Goal: Task Accomplishment & Management: Manage account settings

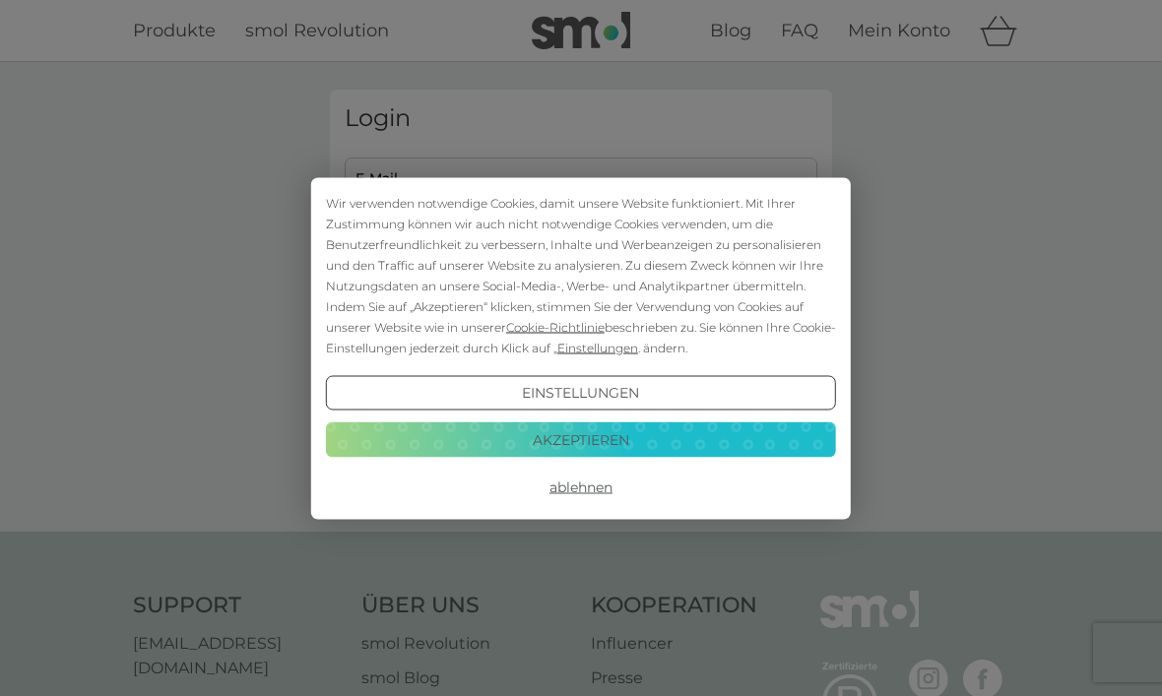
click at [677, 439] on button "Akzeptieren" at bounding box center [581, 439] width 510 height 35
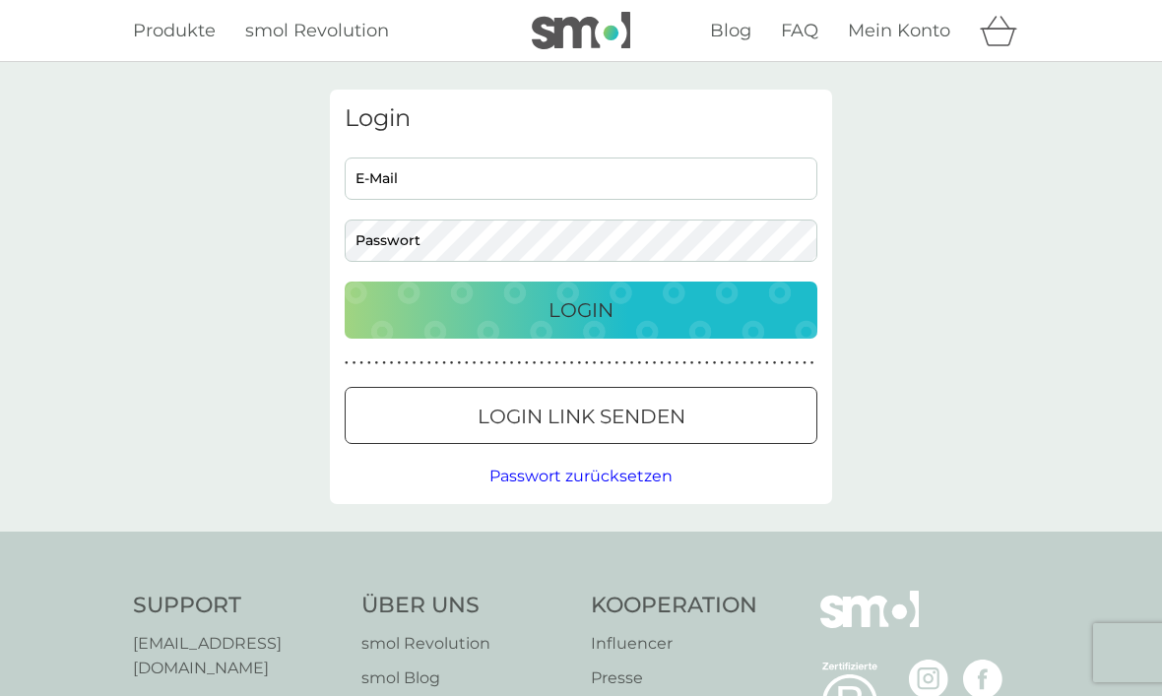
click at [679, 418] on p "Login Link senden" at bounding box center [582, 417] width 208 height 32
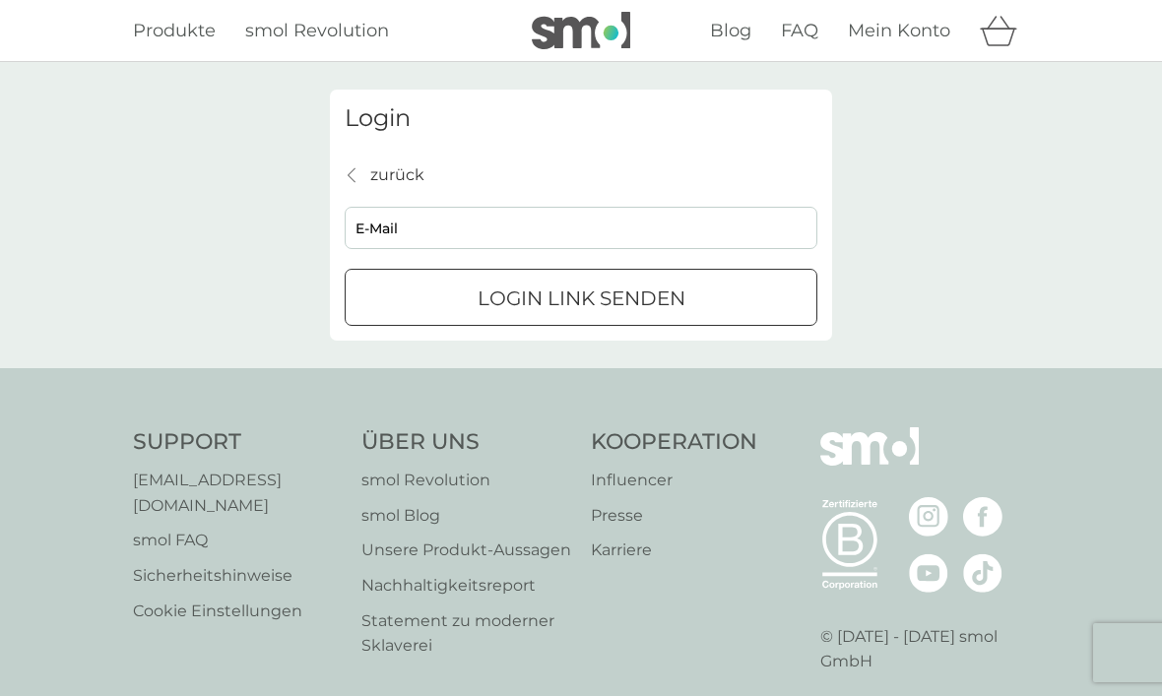
click at [625, 237] on input "E-Mail" at bounding box center [581, 228] width 473 height 42
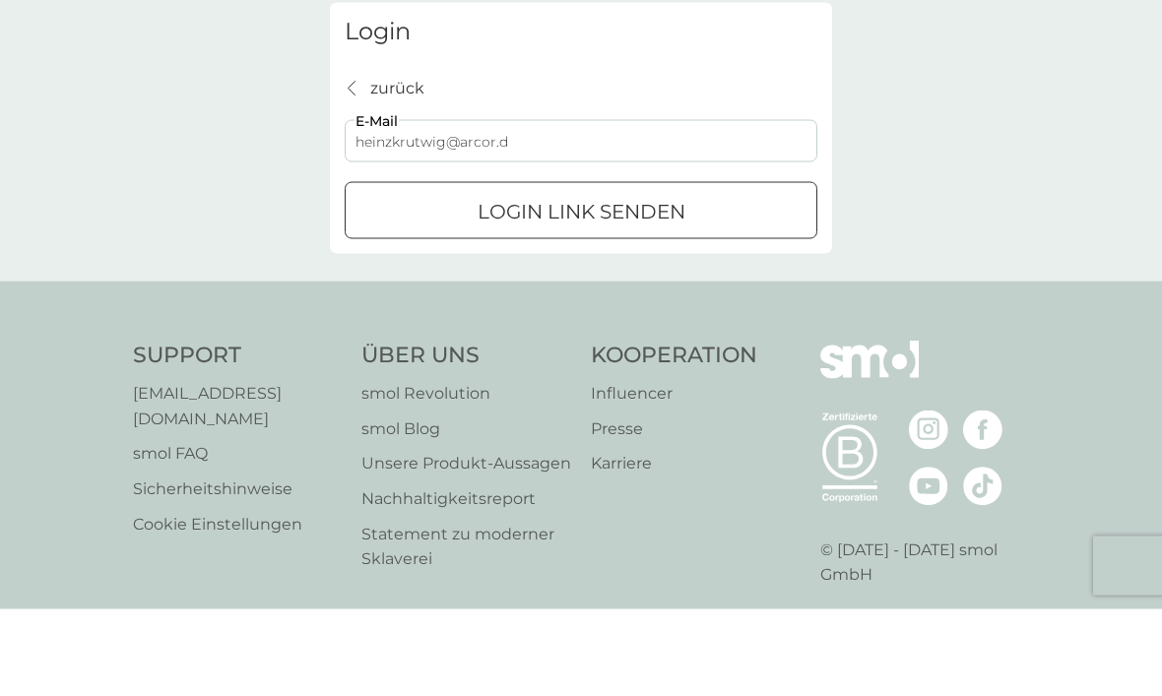
type input "heinzkrutwig@arcor.de"
click at [699, 283] on div "Login Link senden" at bounding box center [581, 299] width 471 height 32
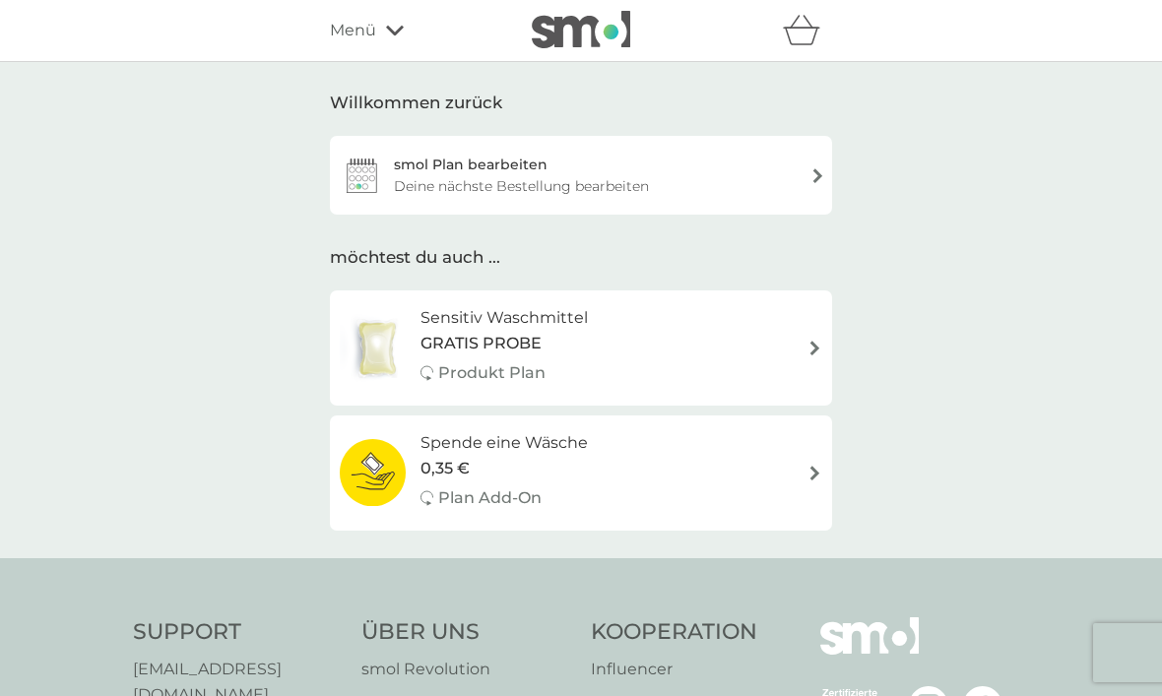
click at [805, 173] on div "smol Plan bearbeiten Deine nächste Bestellung bearbeiten" at bounding box center [581, 175] width 502 height 79
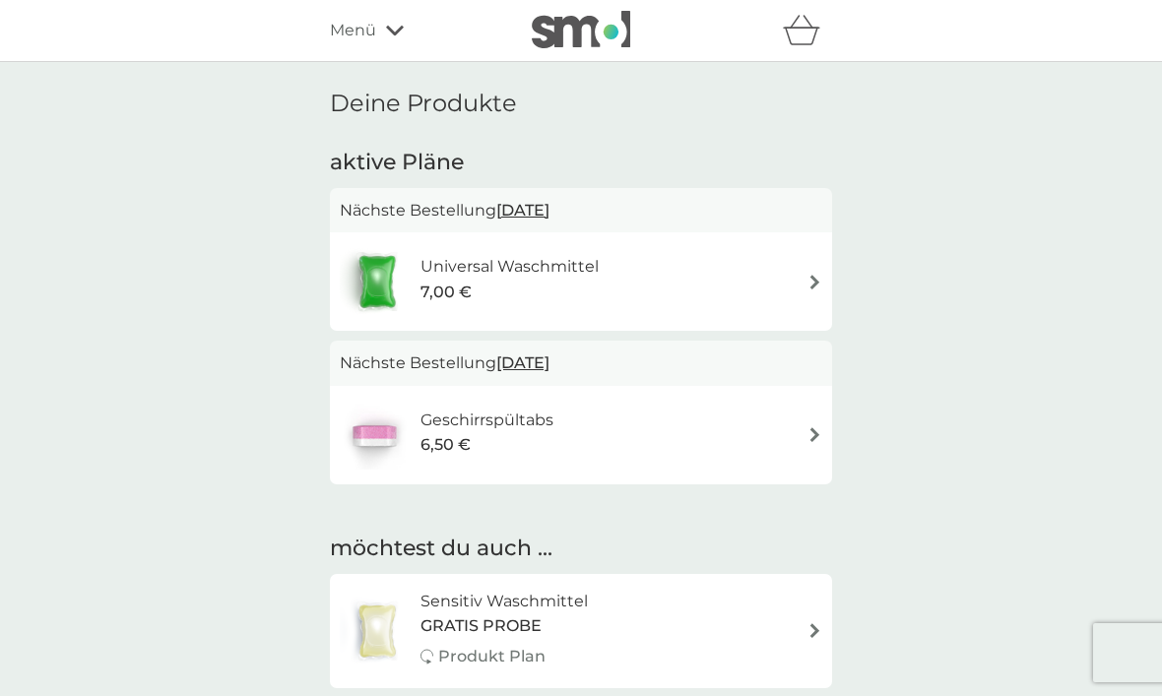
click at [785, 436] on div "Geschirrspültabs 6,50 €" at bounding box center [581, 435] width 482 height 69
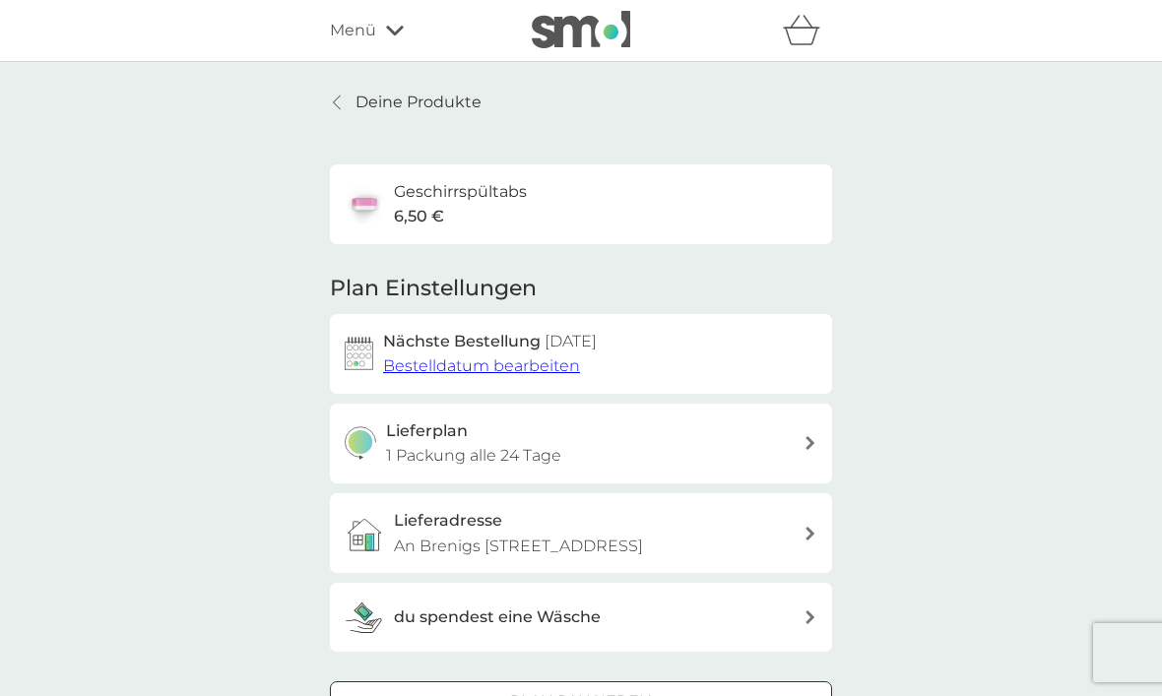
click at [526, 361] on span "Bestelldatum bearbeiten" at bounding box center [481, 365] width 197 height 19
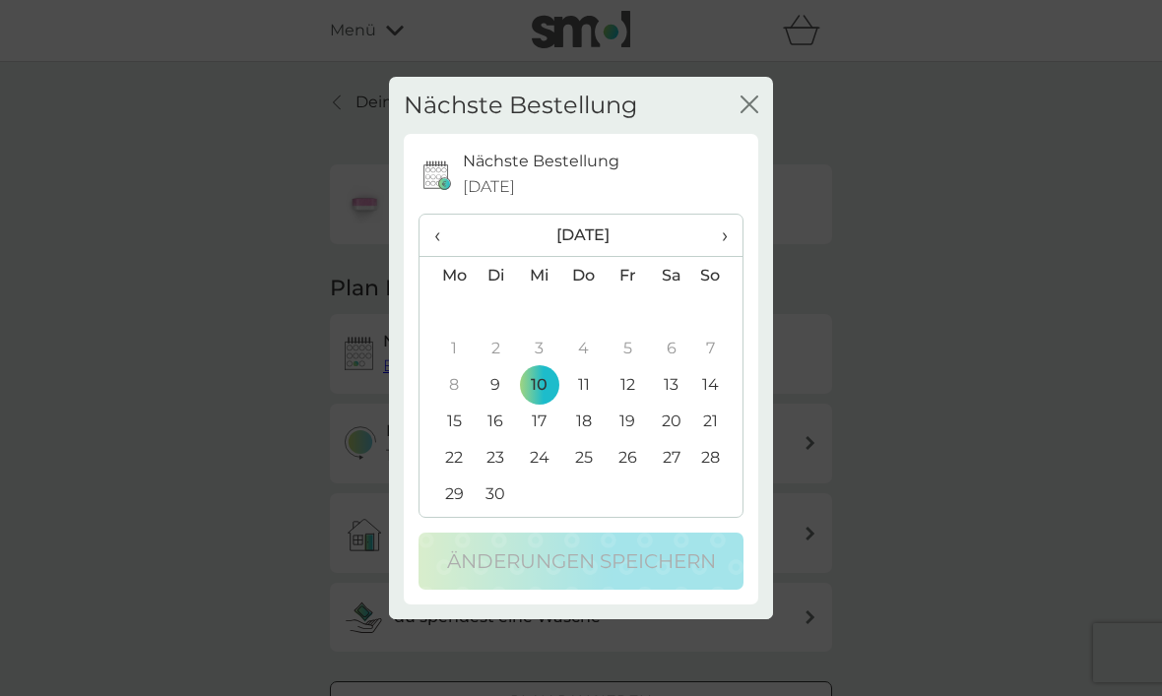
click at [973, 284] on div "Nächste Bestellung Schließen Nächste Bestellung [DATE] ‹ [DATE] › Mo Di Mi Do F…" at bounding box center [581, 348] width 1162 height 696
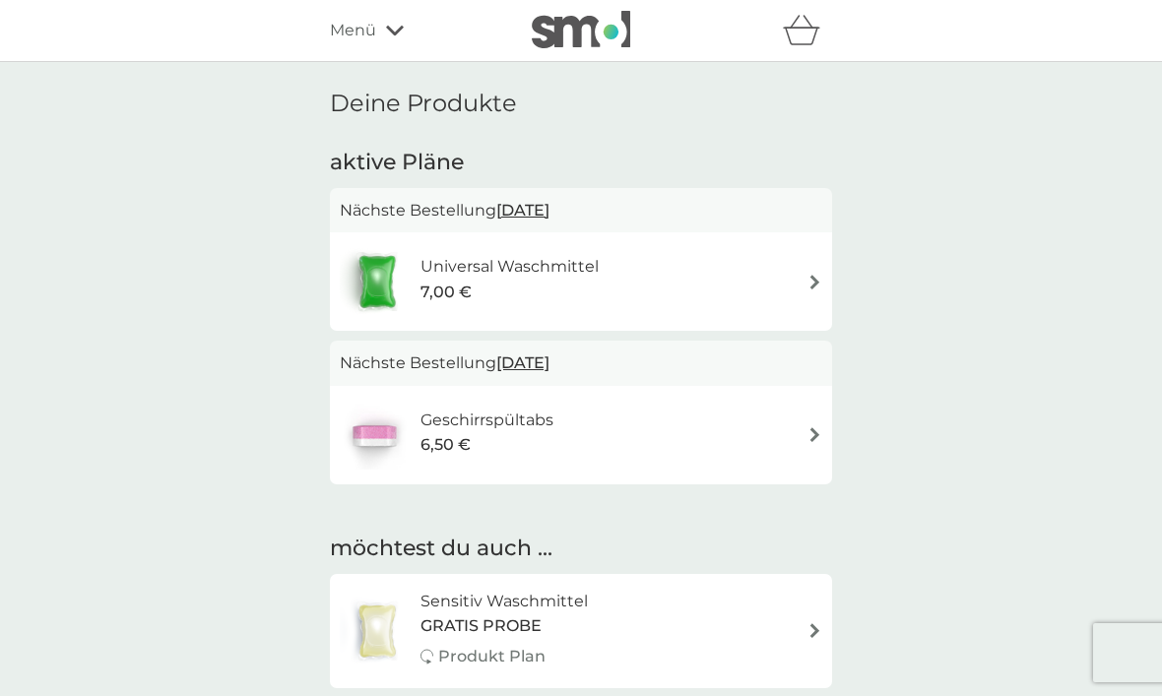
click at [802, 284] on div "Universal Waschmittel 7,00 €" at bounding box center [581, 281] width 482 height 69
click at [818, 427] on img at bounding box center [814, 434] width 15 height 15
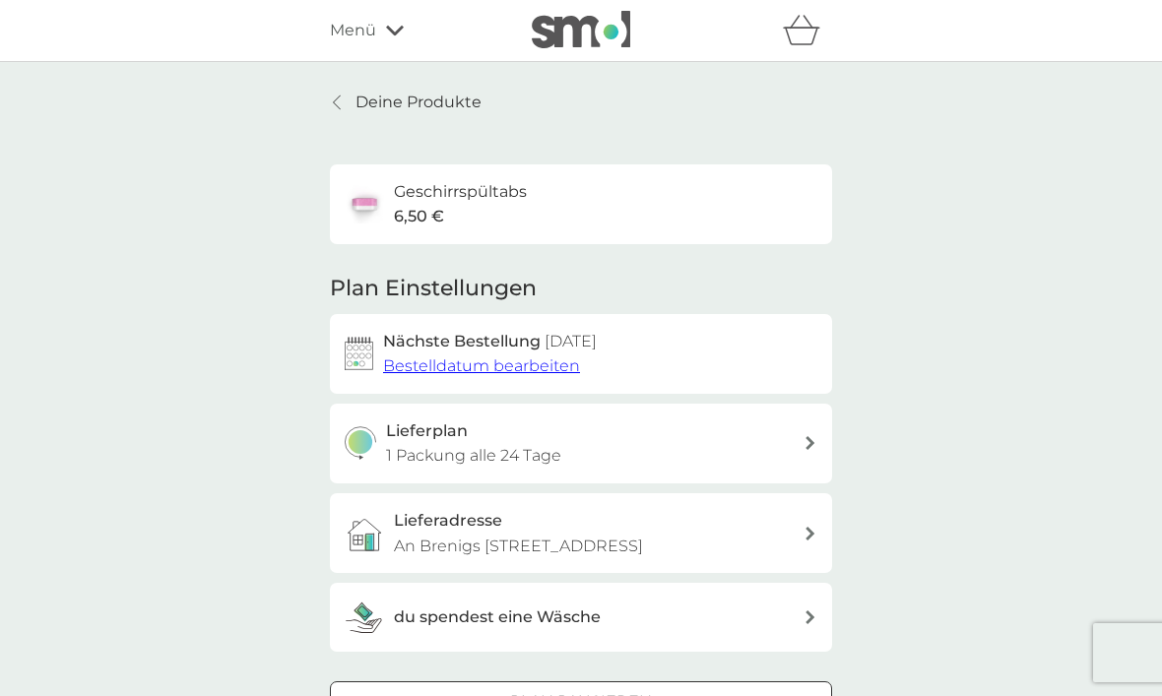
click at [539, 366] on span "Bestelldatum bearbeiten" at bounding box center [481, 365] width 197 height 19
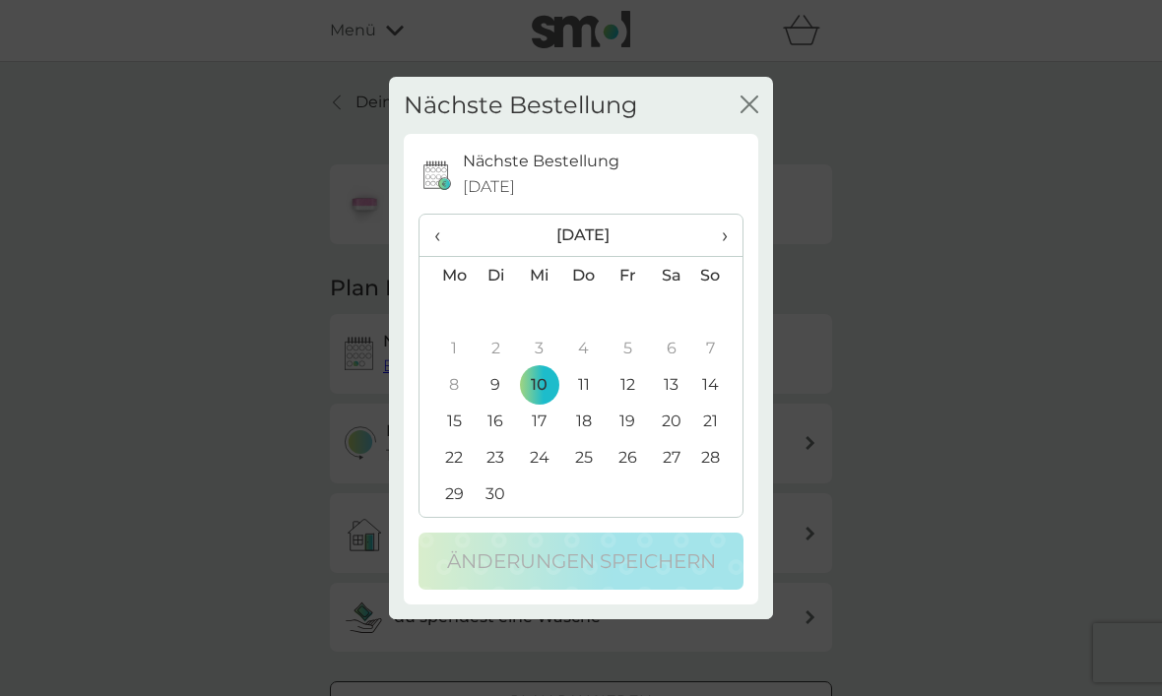
click at [725, 222] on span "›" at bounding box center [718, 235] width 20 height 41
click at [749, 96] on icon "Schließen" at bounding box center [749, 105] width 18 height 18
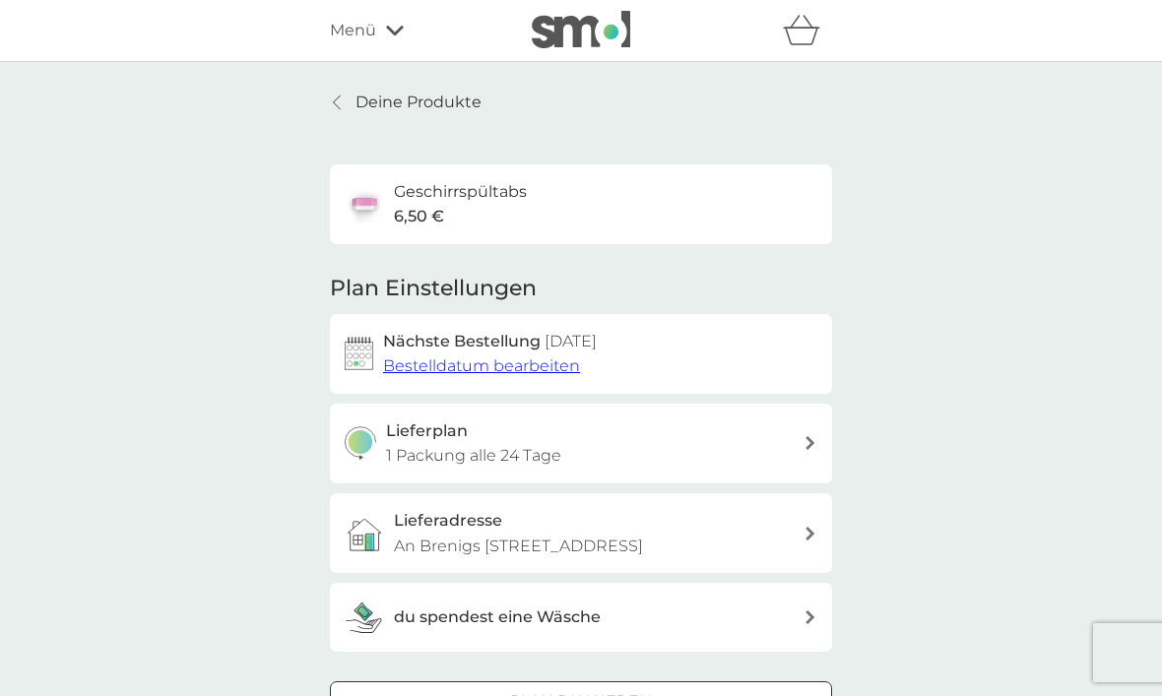
click at [554, 359] on span "Bestelldatum bearbeiten" at bounding box center [481, 365] width 197 height 19
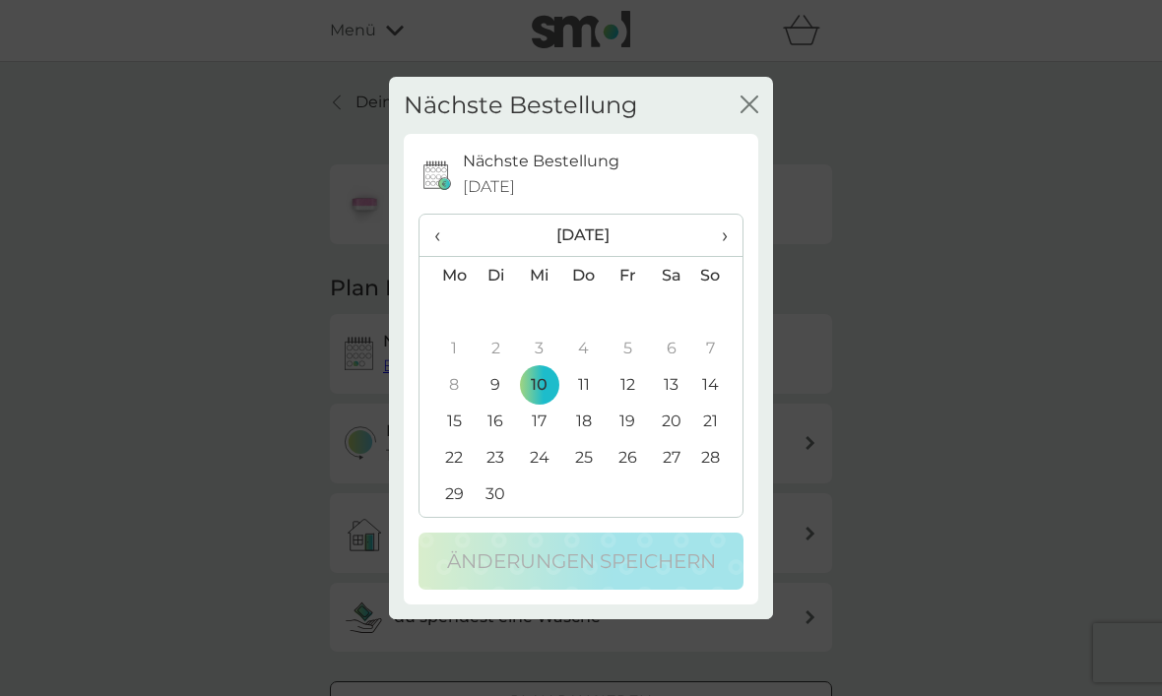
click at [734, 229] on th "›" at bounding box center [717, 236] width 49 height 42
click at [678, 304] on td "4" at bounding box center [671, 311] width 44 height 36
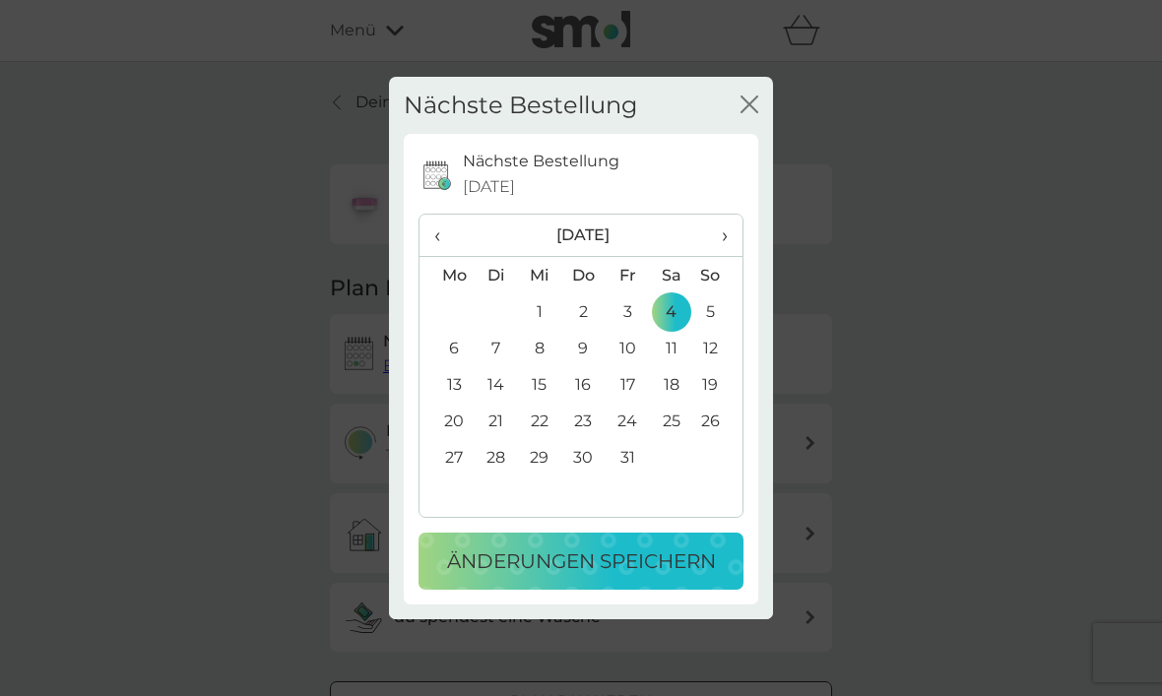
click at [602, 569] on p "Änderungen speichern" at bounding box center [581, 562] width 269 height 32
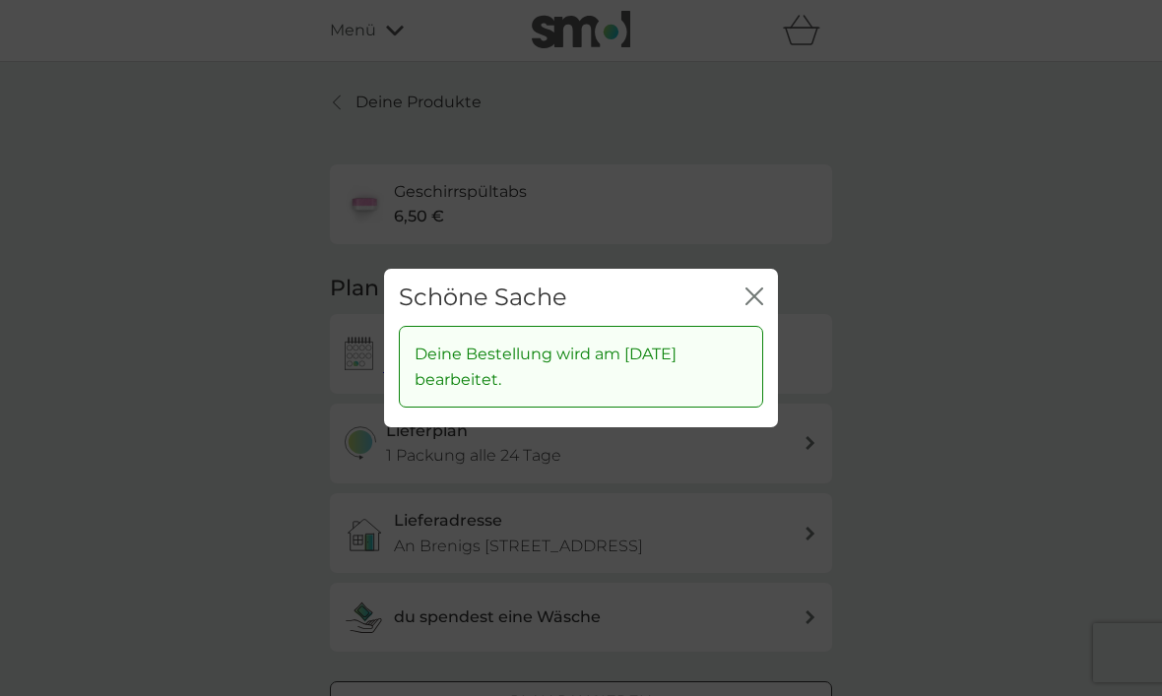
click at [764, 288] on div "Schöne Sache Schließen" at bounding box center [581, 298] width 394 height 58
click at [757, 290] on icon "Schließen" at bounding box center [754, 297] width 18 height 18
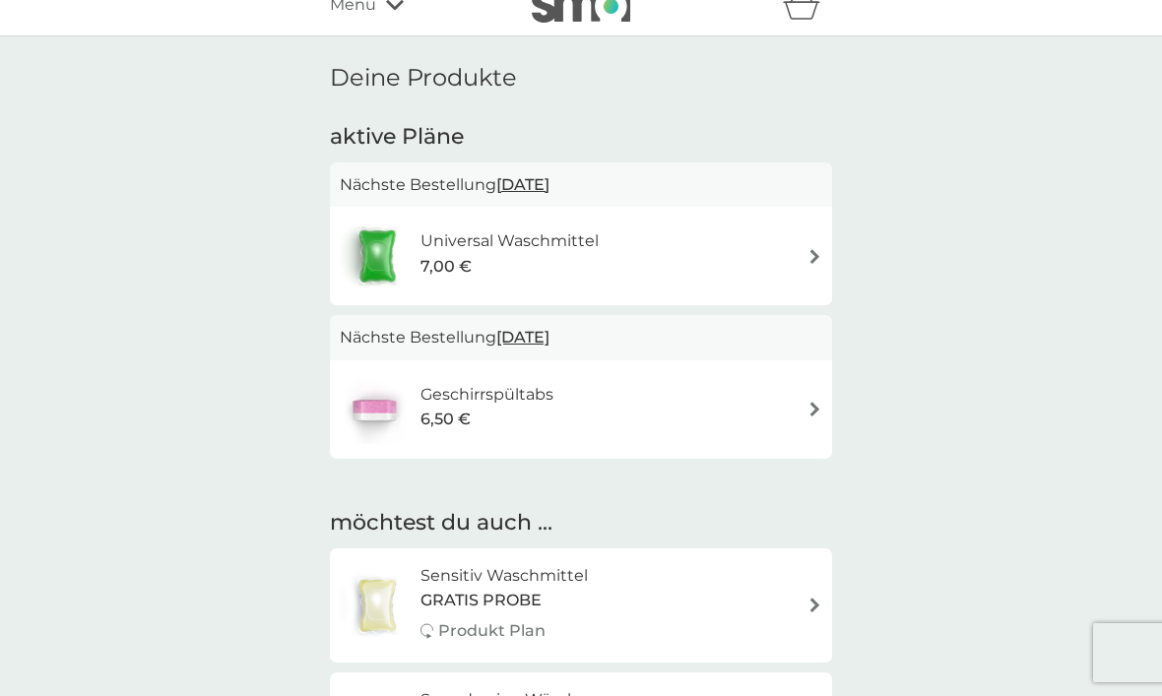
scroll to position [25, 0]
click at [785, 253] on div "Universal Waschmittel 7,00 €" at bounding box center [581, 257] width 482 height 69
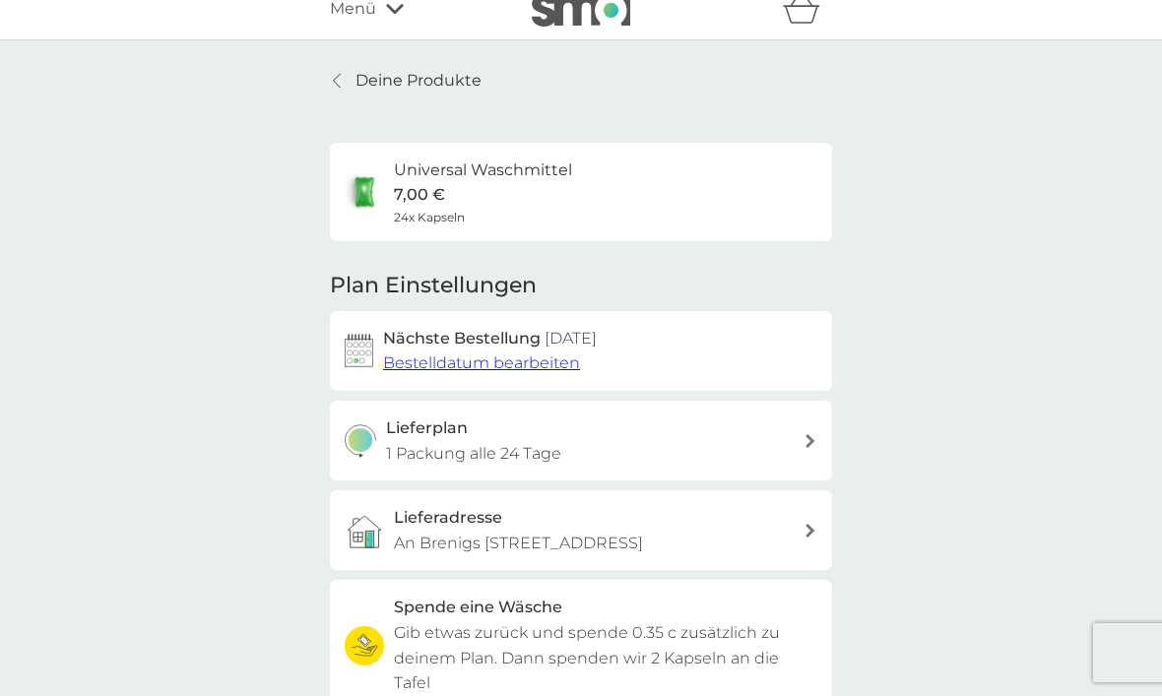
scroll to position [23, 0]
click at [1042, 134] on div "Deine Produkte Universal Waschmittel 7,00 € 24x Kapseln Plan Einstellungen Näch…" at bounding box center [581, 479] width 1162 height 880
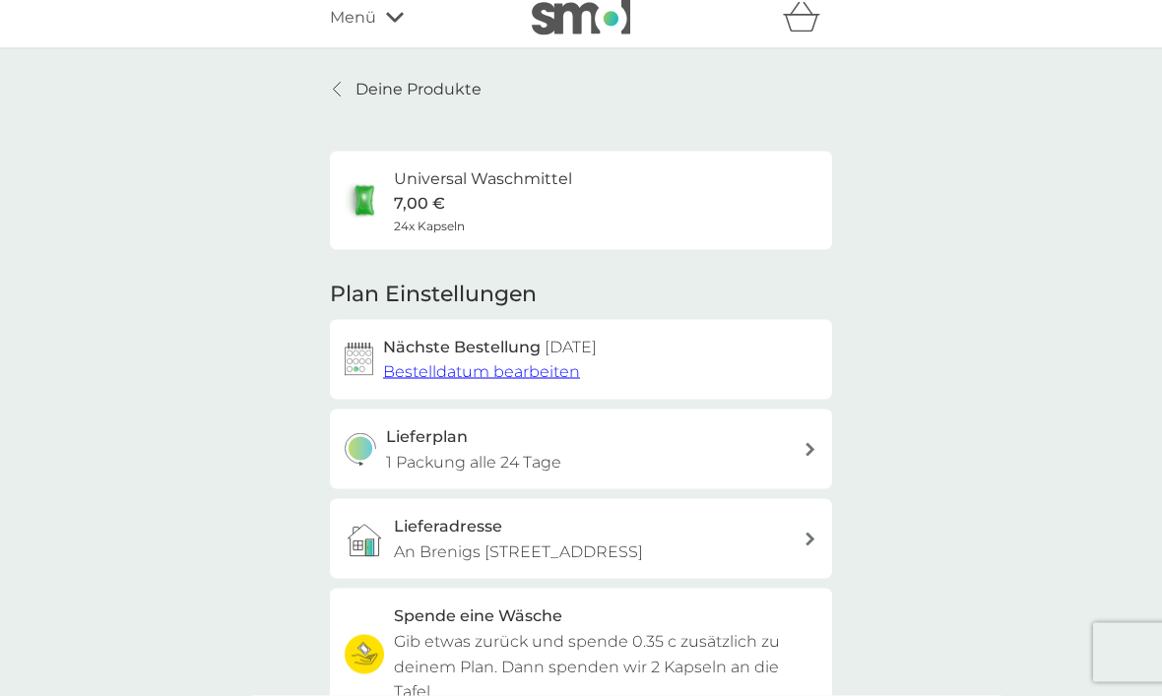
scroll to position [0, 0]
